Goal: Obtain resource: Obtain resource

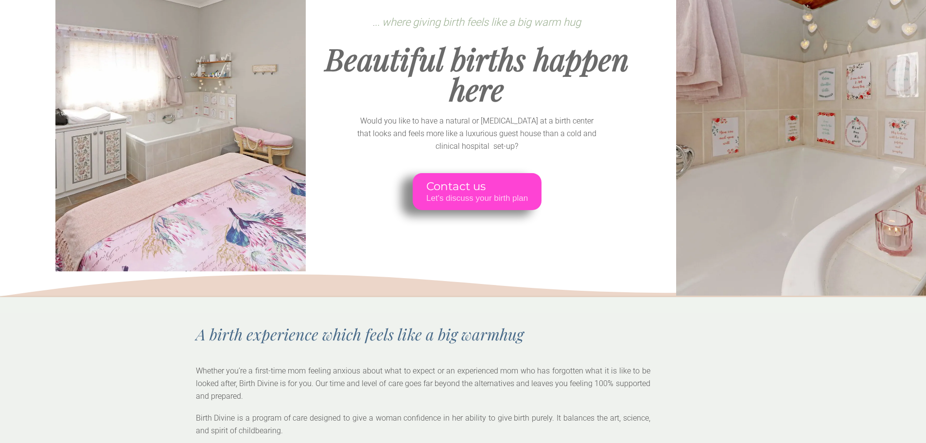
scroll to position [194, 0]
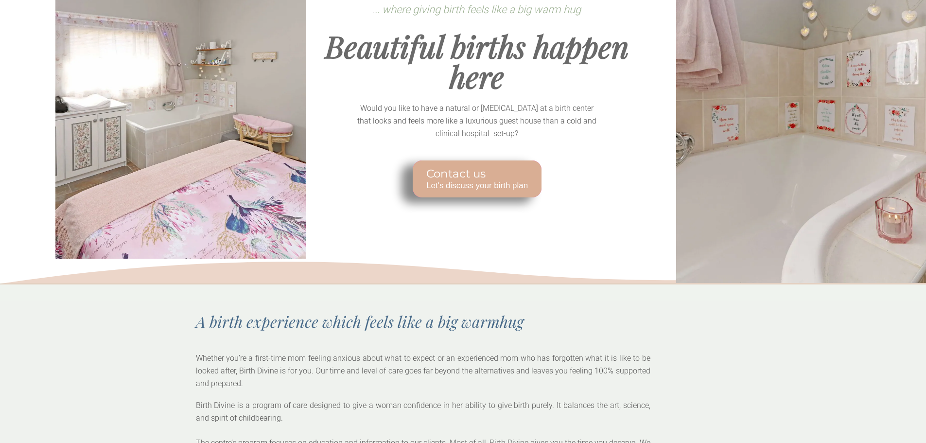
click at [473, 178] on span "Contact us" at bounding box center [477, 174] width 102 height 14
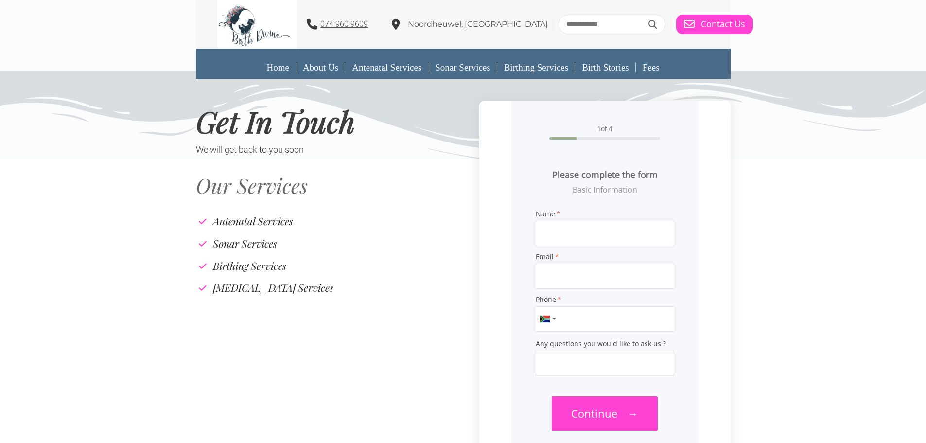
click at [578, 238] on input "Name" at bounding box center [605, 233] width 139 height 25
type input "*"
type input "**********"
drag, startPoint x: 604, startPoint y: 325, endPoint x: 559, endPoint y: 326, distance: 45.7
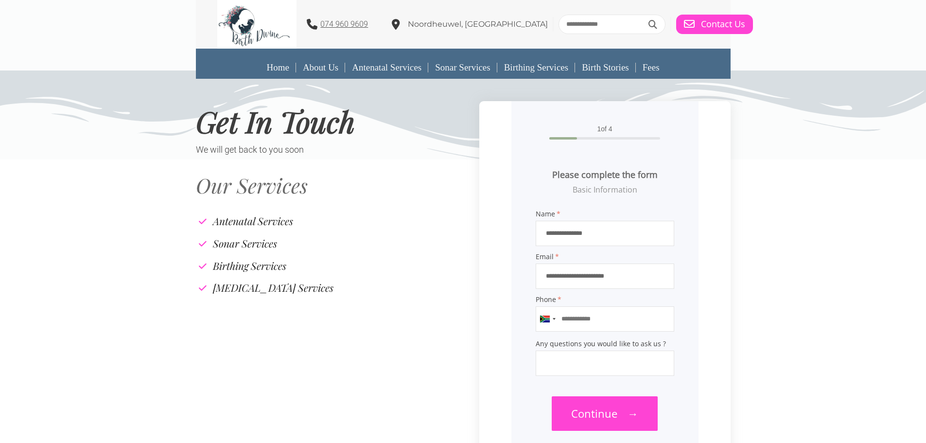
click at [559, 326] on input "Phone" at bounding box center [605, 318] width 139 height 25
drag, startPoint x: 609, startPoint y: 327, endPoint x: 569, endPoint y: 326, distance: 39.9
click at [569, 326] on input "Phone" at bounding box center [605, 318] width 139 height 25
paste input "**********"
type input "**********"
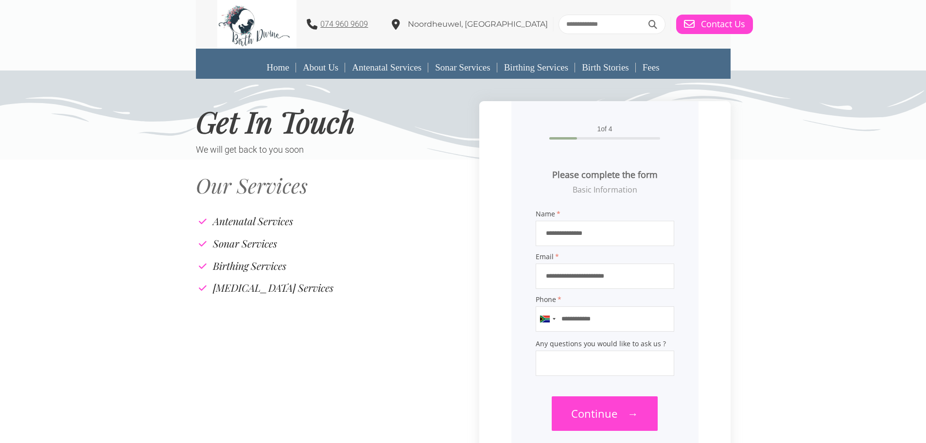
click at [598, 361] on input "Any questions you would like to ask us ?" at bounding box center [605, 363] width 139 height 25
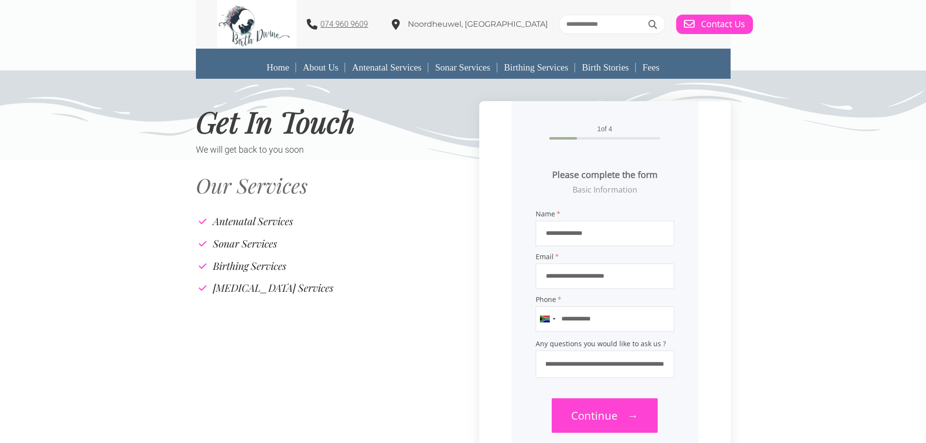
scroll to position [0, 110]
type input "**********"
click at [605, 420] on span "Continue" at bounding box center [594, 415] width 46 height 15
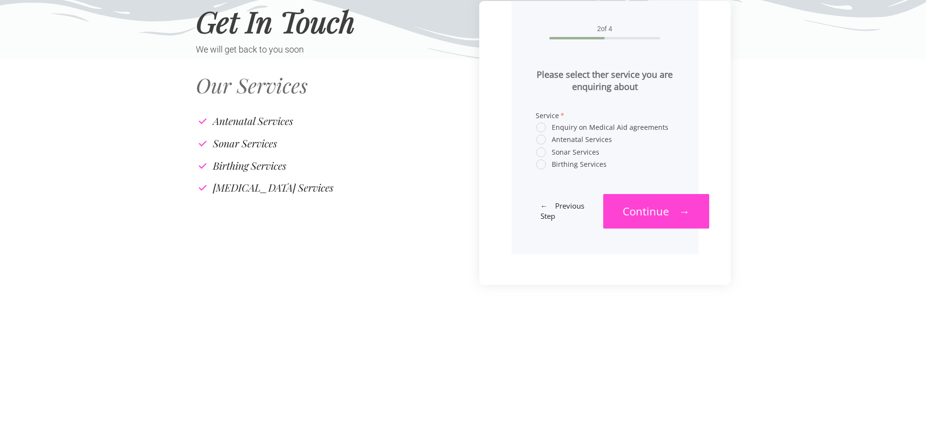
scroll to position [101, 0]
click at [542, 164] on span "Birthing Services" at bounding box center [571, 163] width 71 height 9
click at [648, 209] on span "Continue" at bounding box center [646, 210] width 46 height 15
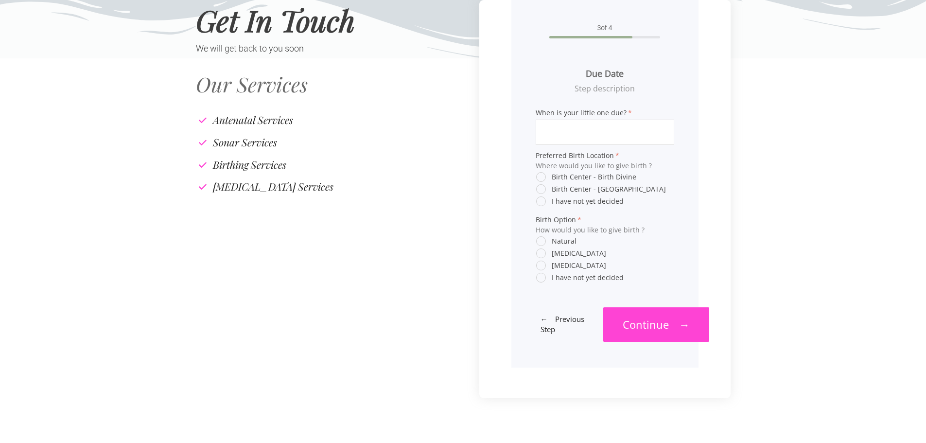
click at [600, 131] on input "When is your little one due?" at bounding box center [605, 132] width 139 height 25
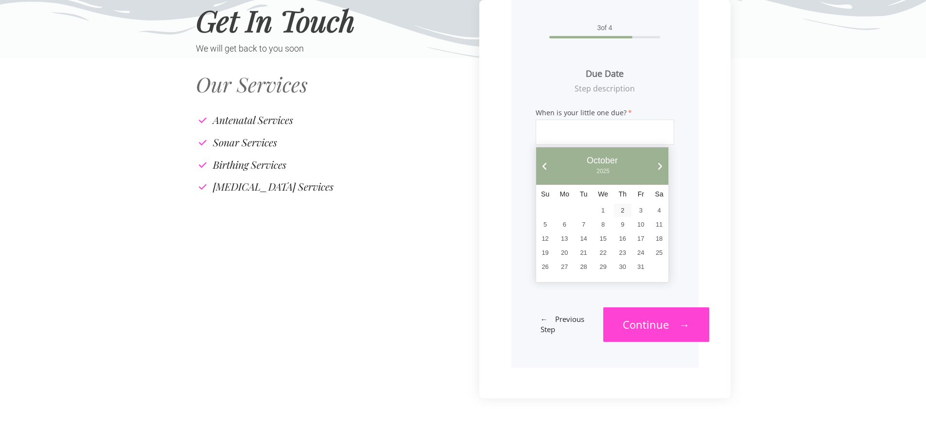
click at [660, 165] on link "Next" at bounding box center [659, 166] width 9 height 9
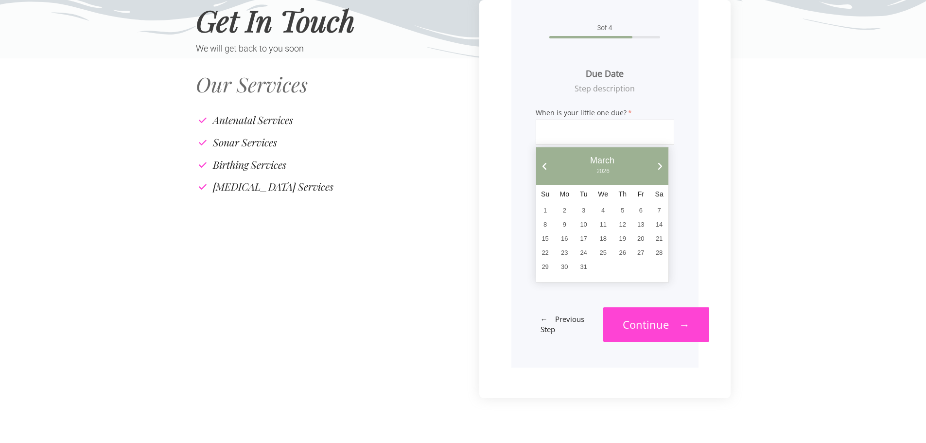
click at [660, 165] on link "Next" at bounding box center [659, 166] width 9 height 9
click at [582, 252] on link "19" at bounding box center [583, 252] width 17 height 13
type input "**********"
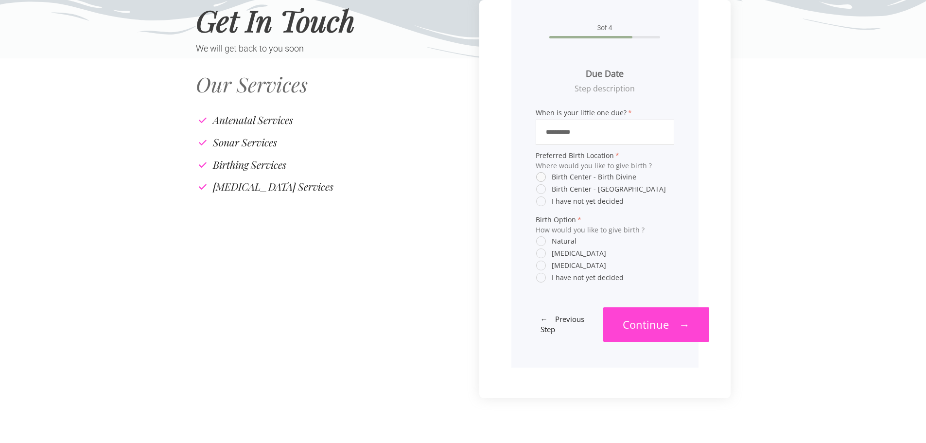
click at [546, 178] on span "Birth Center - Birth Divine" at bounding box center [586, 177] width 100 height 9
click at [545, 280] on span "I have not yet decided" at bounding box center [580, 277] width 88 height 9
click at [541, 244] on span "Natural" at bounding box center [556, 241] width 40 height 9
click at [669, 321] on link "Continue →" at bounding box center [656, 324] width 106 height 35
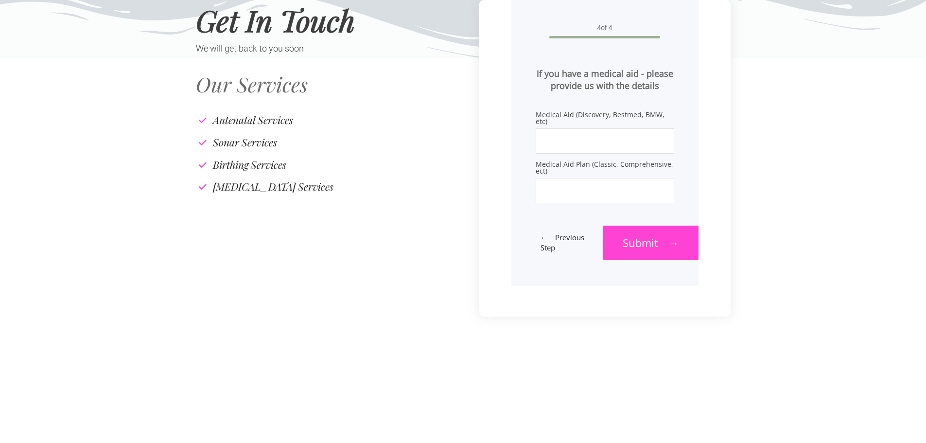
click at [590, 132] on input "Medical Aid (Discovery, Bestmed, BMW, etc)" at bounding box center [605, 140] width 139 height 25
type input "****"
click at [680, 247] on span "→" at bounding box center [676, 242] width 11 height 15
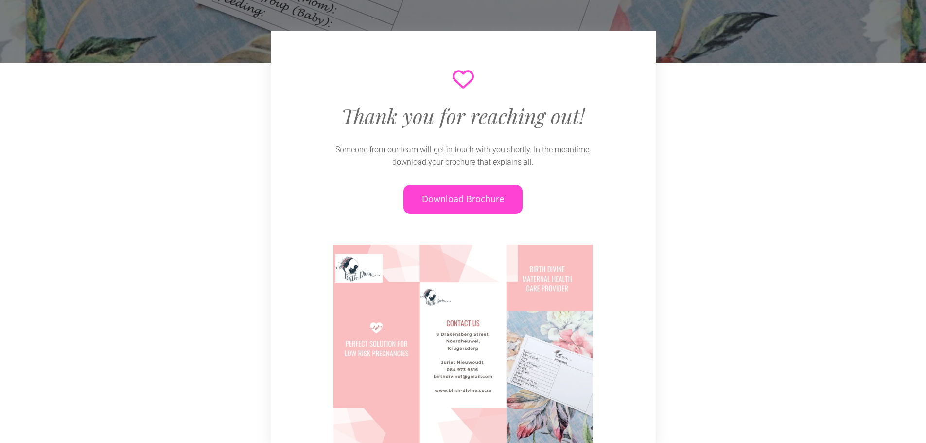
scroll to position [97, 0]
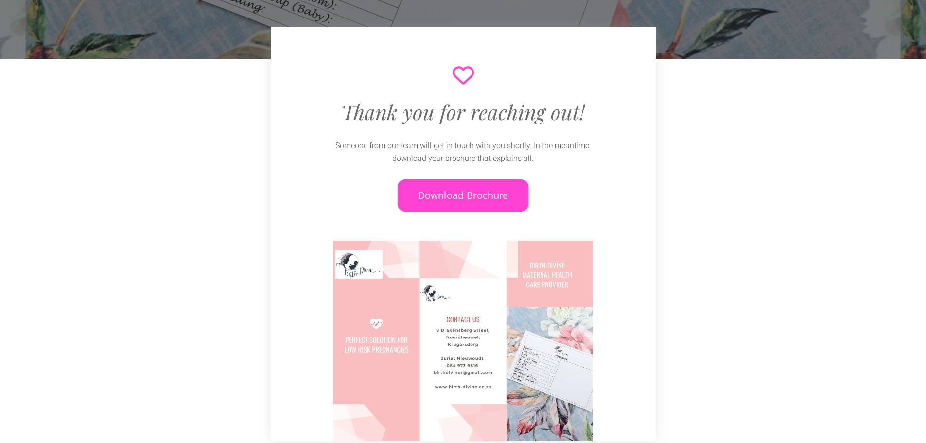
click at [484, 197] on span "Download Brochure" at bounding box center [463, 195] width 90 height 13
